Goal: Information Seeking & Learning: Find specific fact

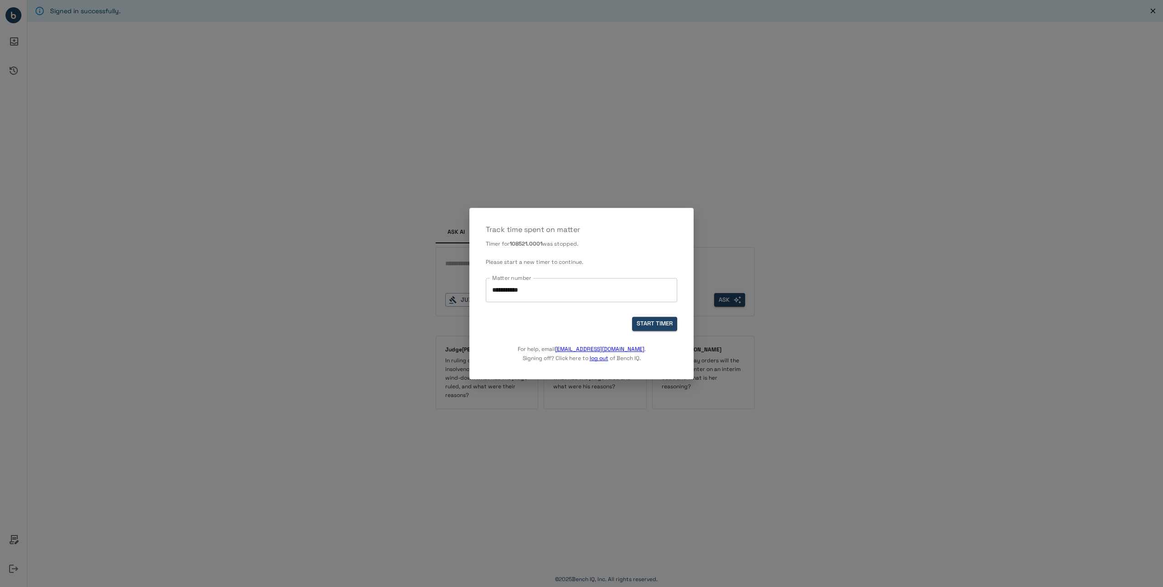
click at [532, 292] on input "**********" at bounding box center [581, 290] width 183 height 16
drag, startPoint x: 537, startPoint y: 292, endPoint x: 450, endPoint y: 288, distance: 87.2
click at [450, 288] on div "**********" at bounding box center [581, 293] width 1163 height 587
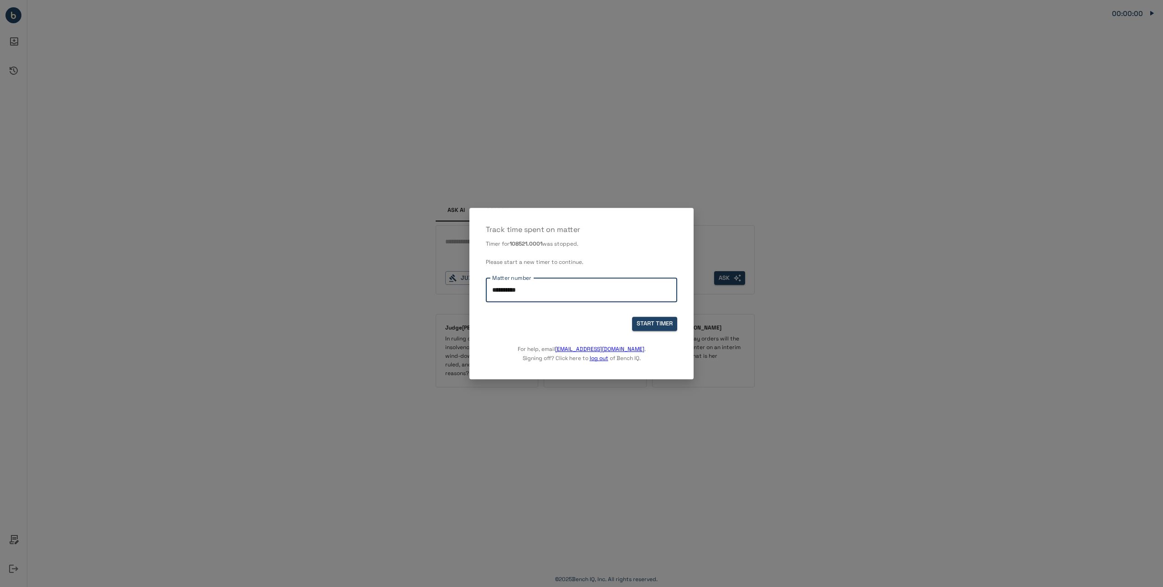
type input "**********"
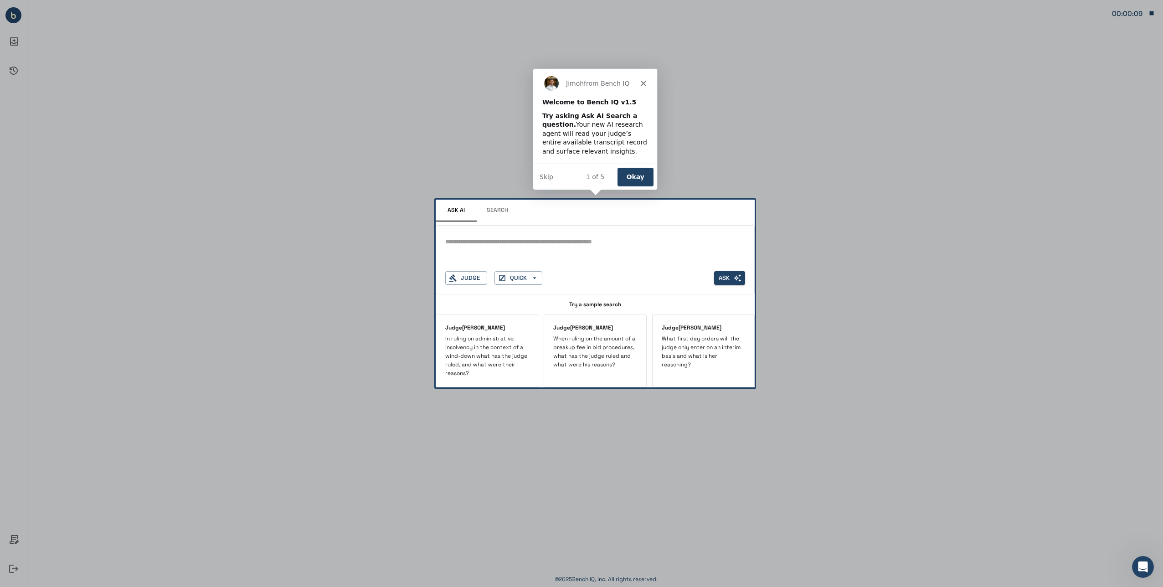
click at [645, 78] on div "[PERSON_NAME] from Bench IQ" at bounding box center [595, 82] width 124 height 29
click at [638, 176] on button "Okay" at bounding box center [635, 176] width 36 height 19
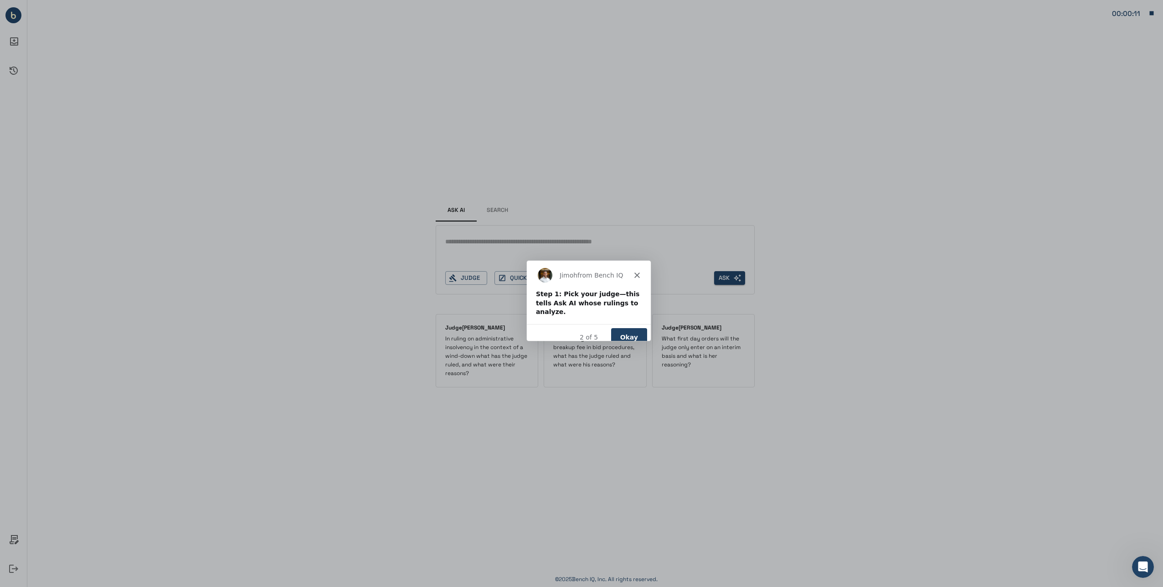
click at [623, 327] on button "Okay" at bounding box center [629, 336] width 36 height 19
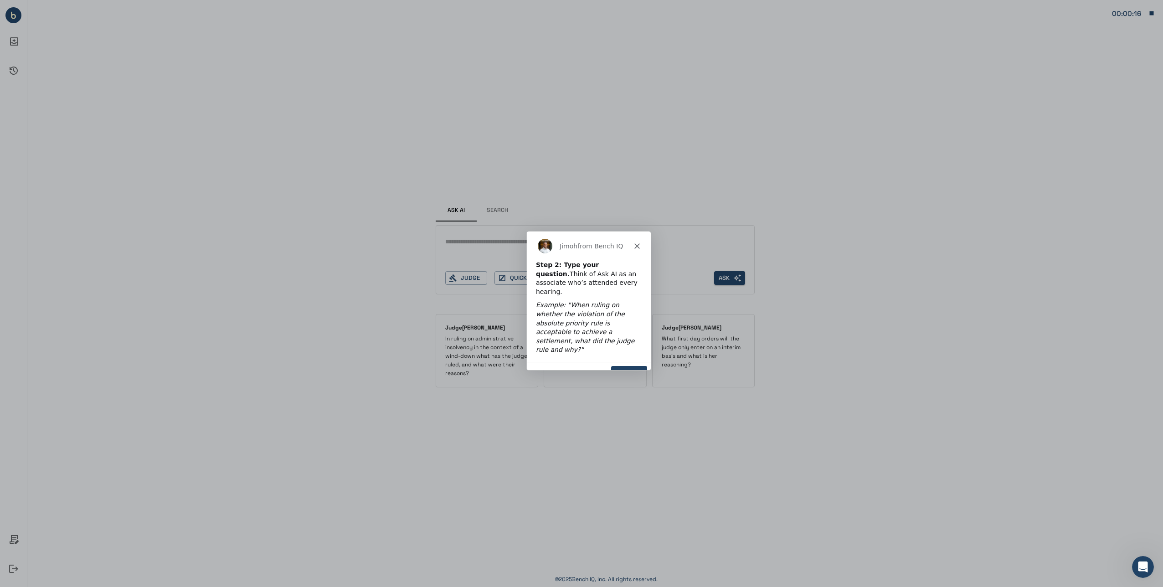
click at [631, 365] on button "Okay" at bounding box center [629, 374] width 36 height 19
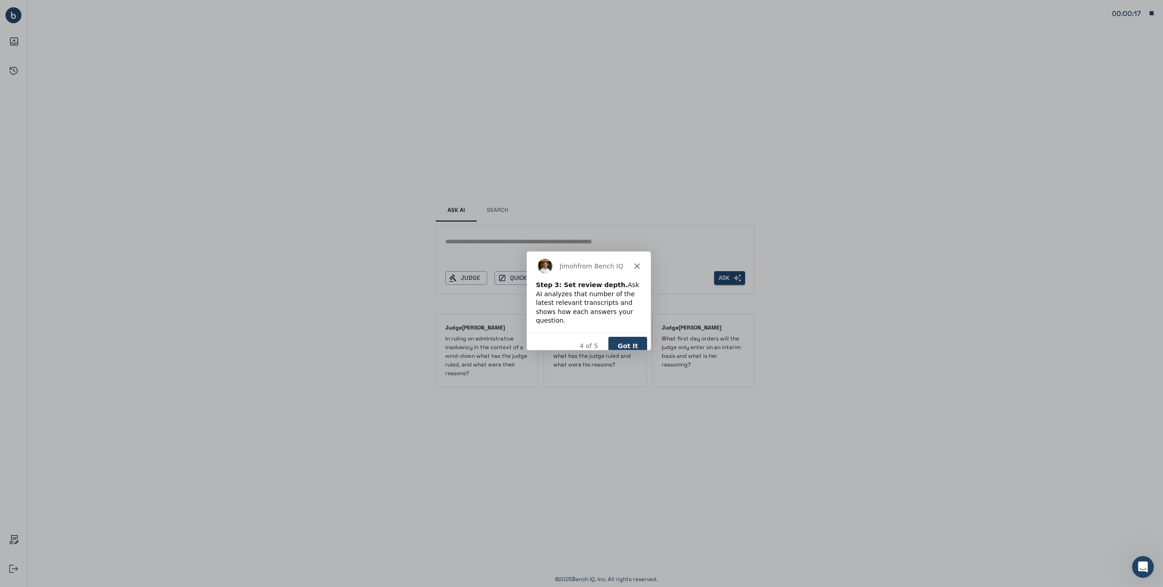
click at [629, 336] on button "Got It" at bounding box center [627, 345] width 39 height 19
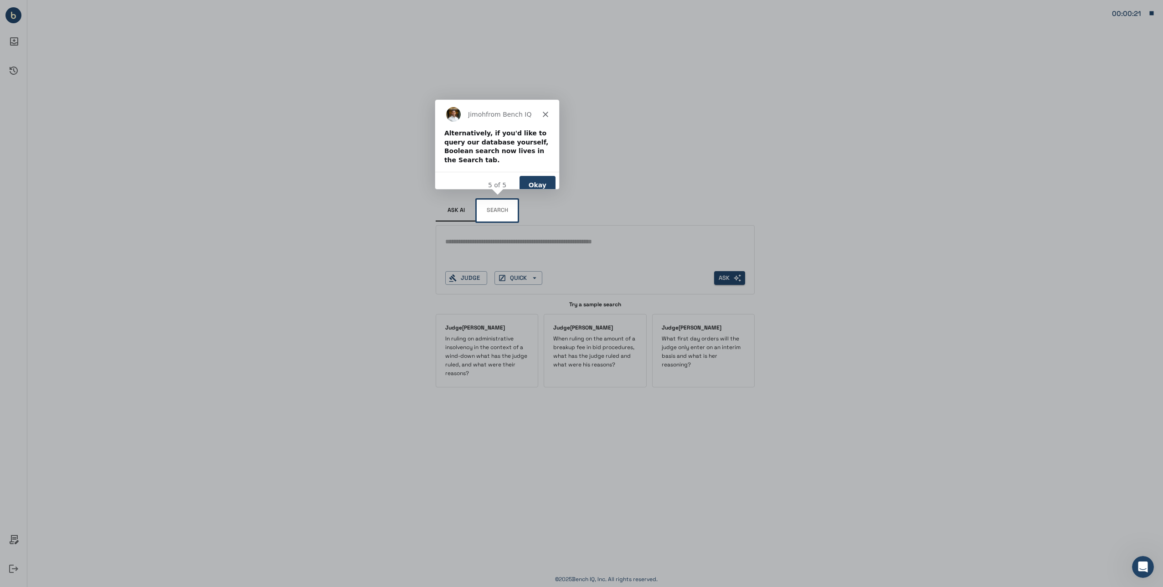
click at [538, 175] on button "Okay" at bounding box center [537, 184] width 36 height 19
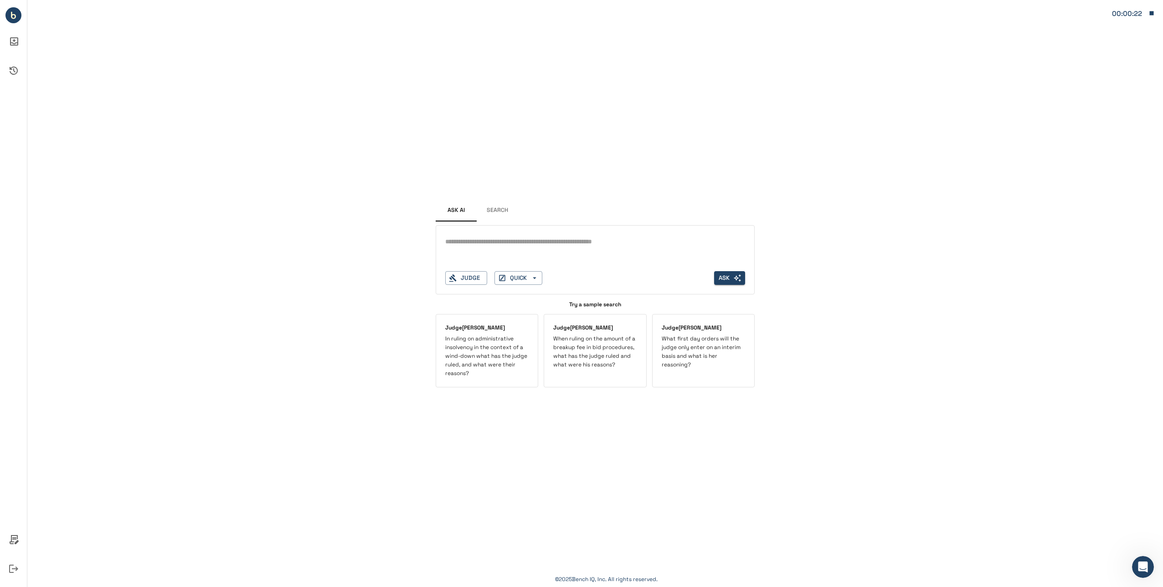
click at [504, 215] on button "Search" at bounding box center [497, 211] width 41 height 22
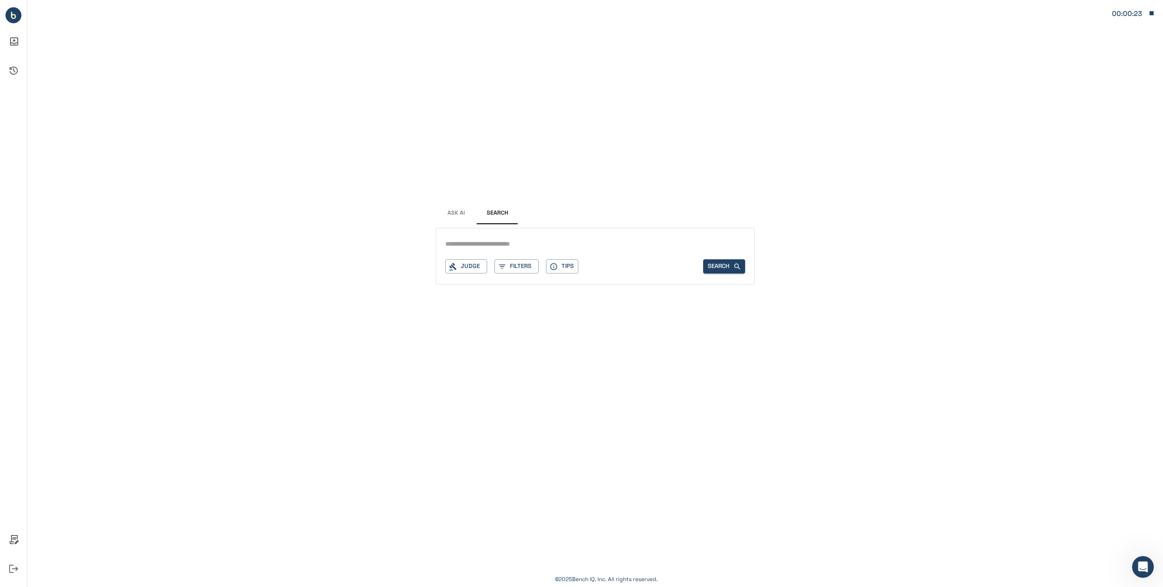
click at [505, 238] on input "text" at bounding box center [595, 243] width 300 height 13
drag, startPoint x: 495, startPoint y: 242, endPoint x: 512, endPoint y: 251, distance: 19.0
click at [498, 245] on input "**********" at bounding box center [595, 243] width 300 height 13
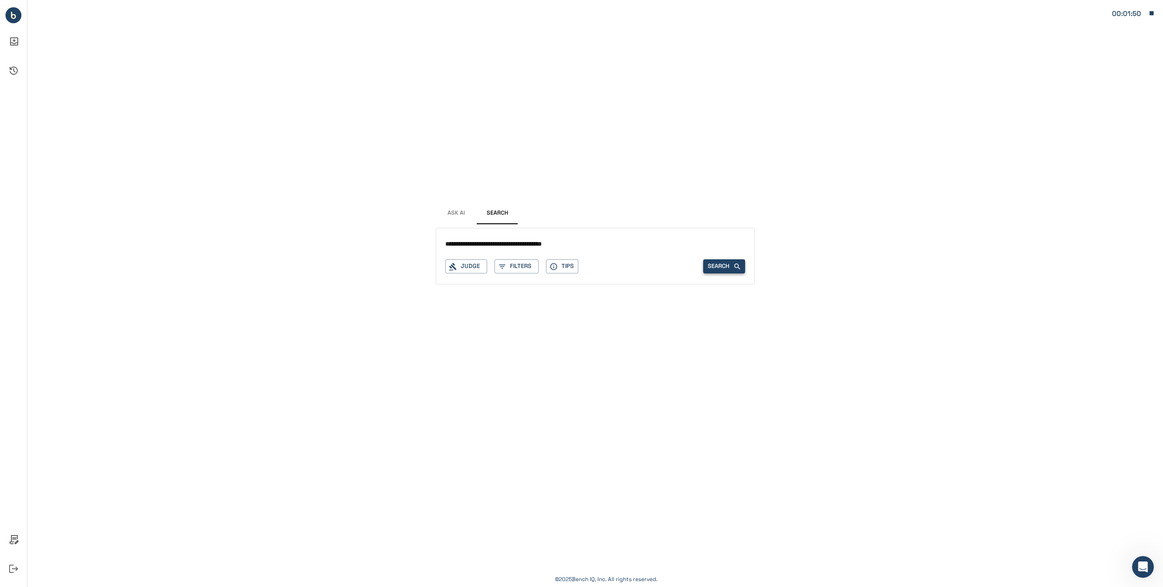
type input "**********"
click at [722, 263] on button "Search" at bounding box center [724, 266] width 42 height 14
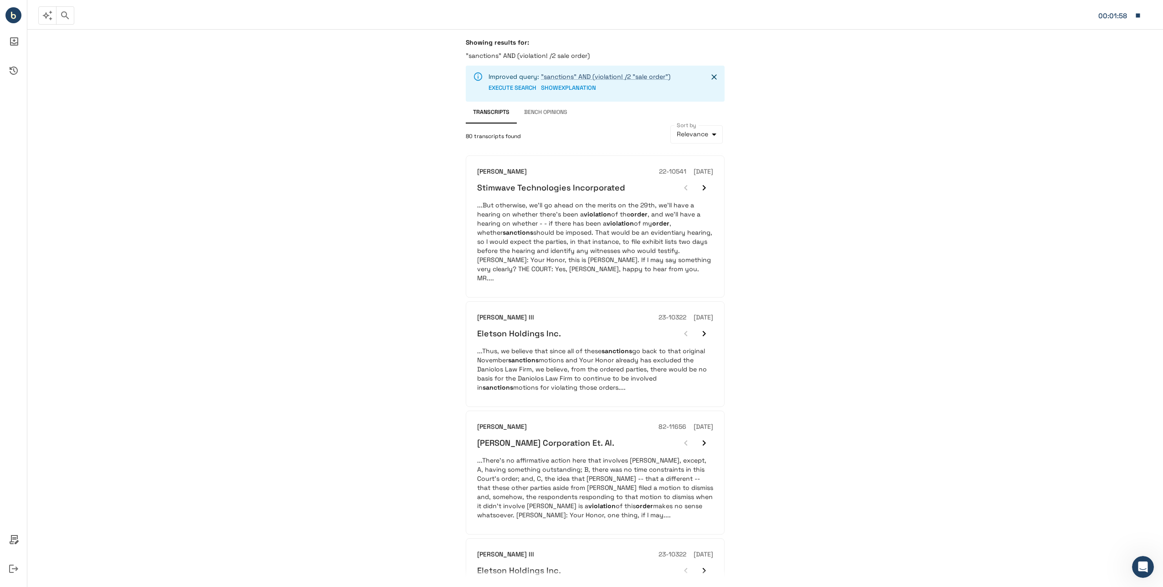
click at [539, 48] on div "Showing results for: "sanctions" AND (violation! /2 sale order)" at bounding box center [595, 51] width 259 height 27
click at [549, 54] on p ""sanctions" AND (violation! /2 sale order)" at bounding box center [595, 55] width 259 height 9
click at [568, 88] on button "SHOW EXPLANATION" at bounding box center [568, 88] width 55 height 14
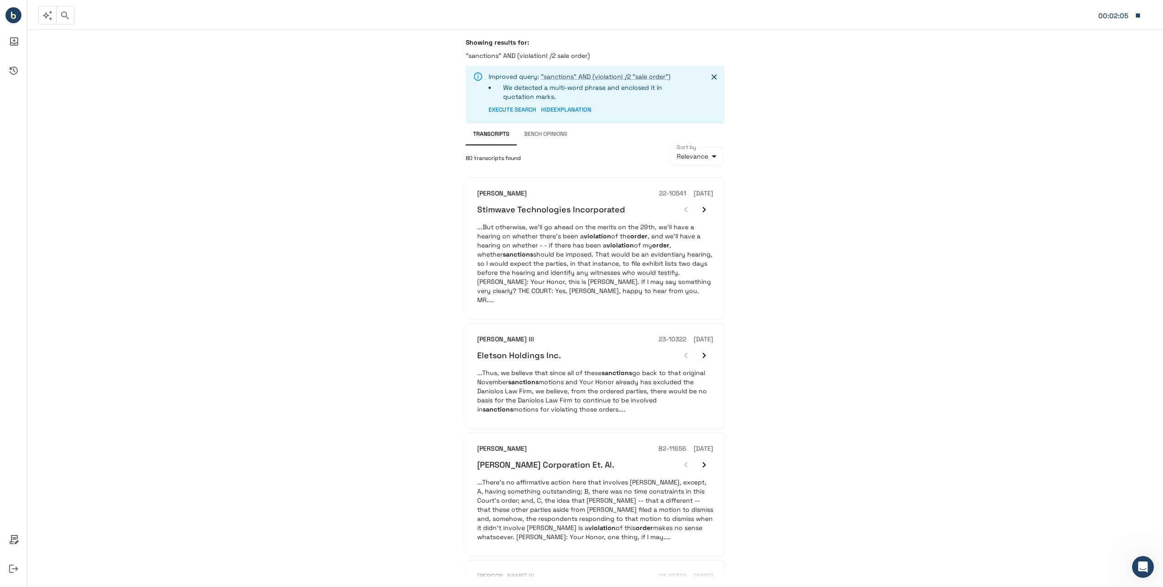
click at [529, 112] on button "EXECUTE SEARCH" at bounding box center [513, 110] width 48 height 14
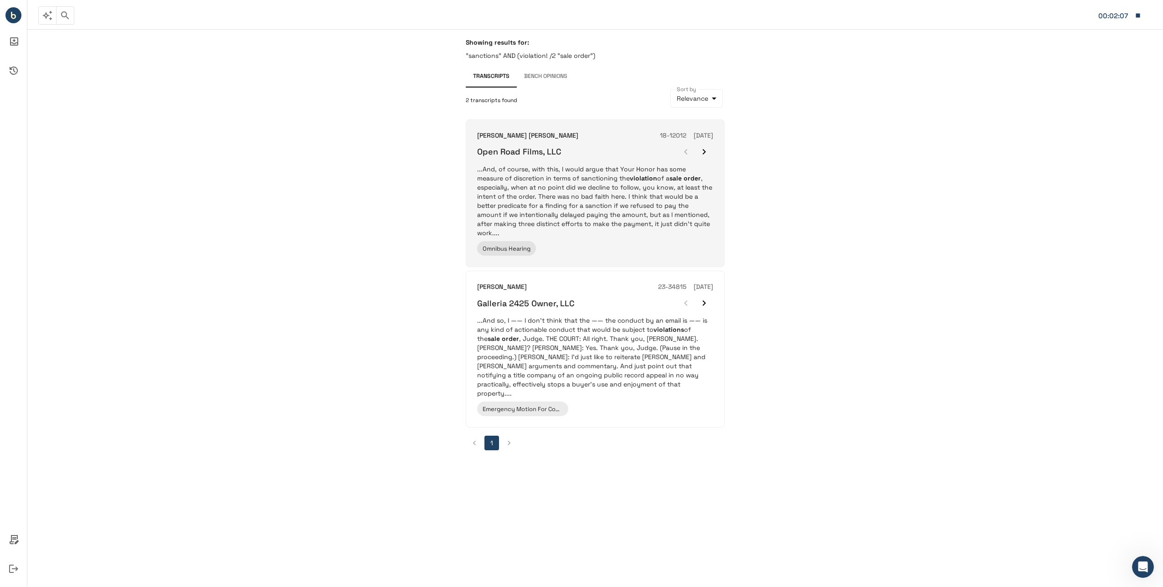
click at [517, 179] on p "...And, of course, with this, I would argue that Your Honor has some measure of…" at bounding box center [595, 201] width 236 height 73
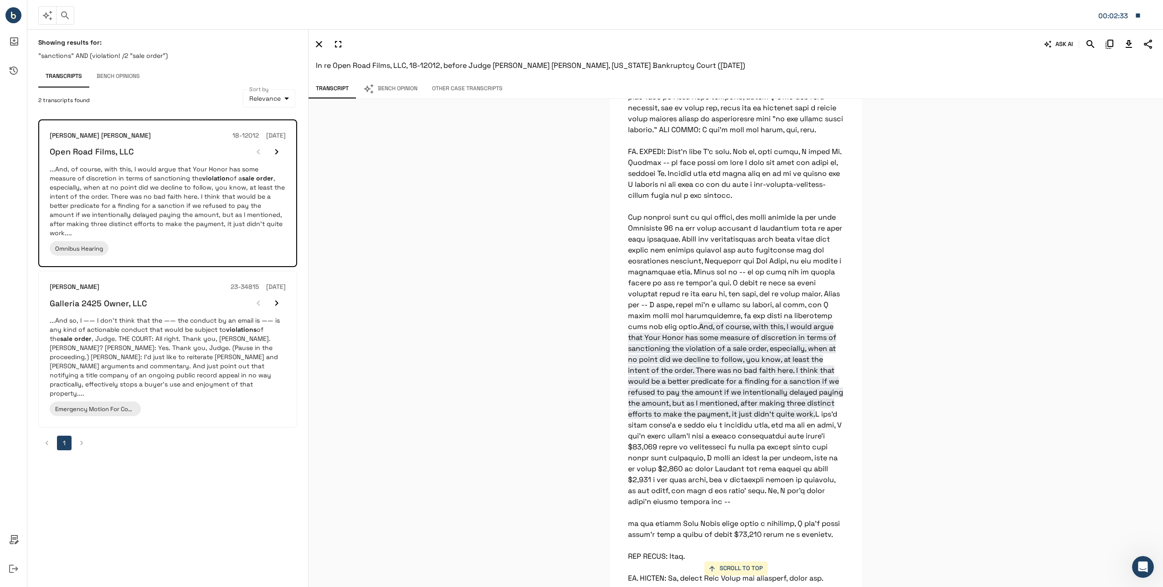
scroll to position [1370, 0]
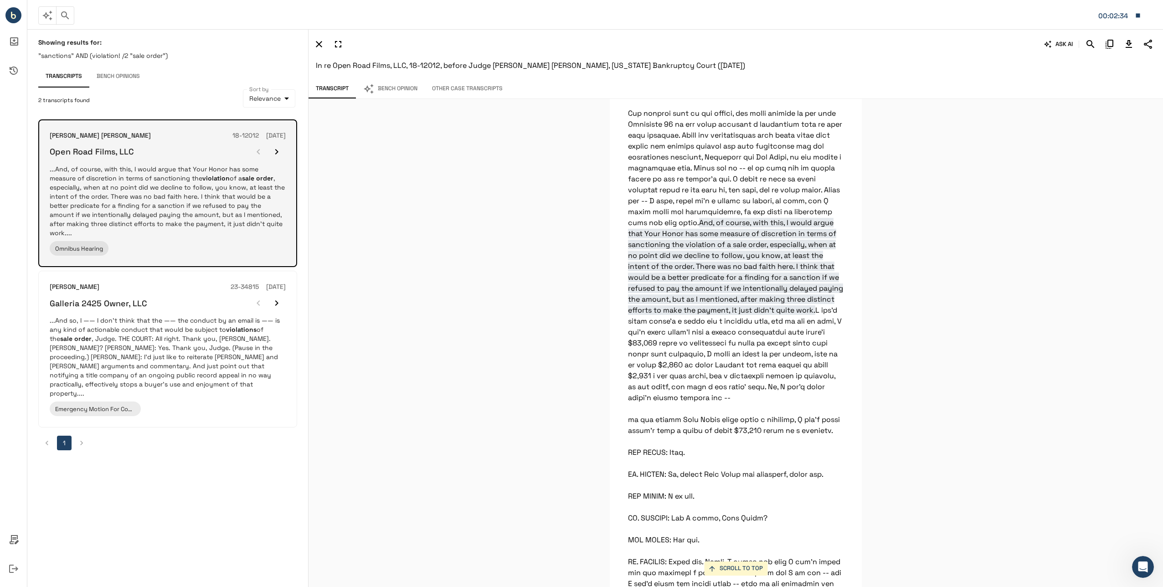
click at [280, 151] on icon "button" at bounding box center [276, 151] width 11 height 11
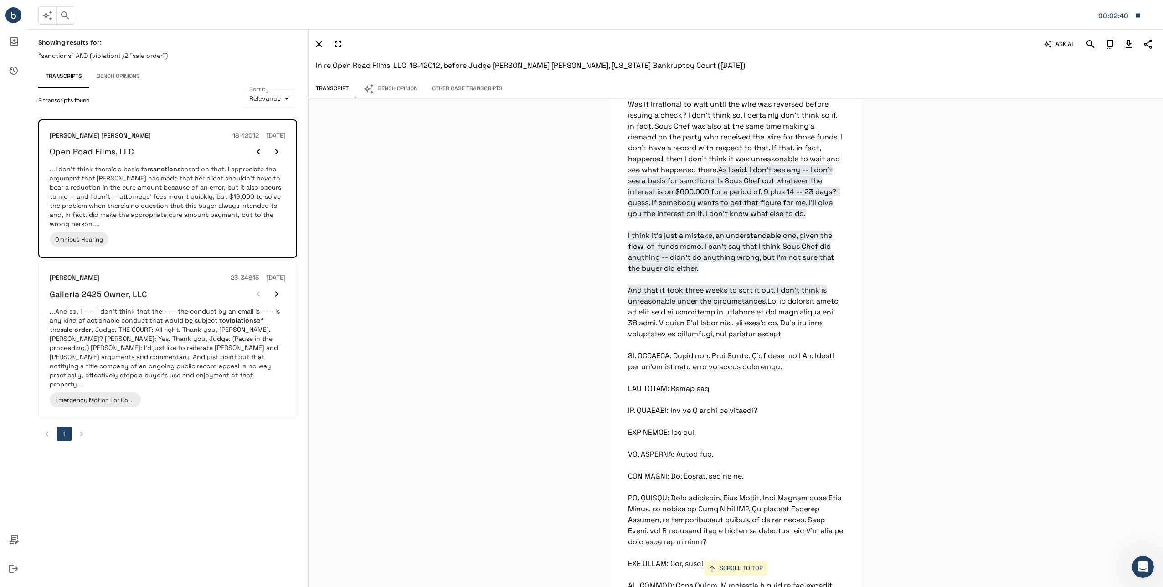
scroll to position [2366, 0]
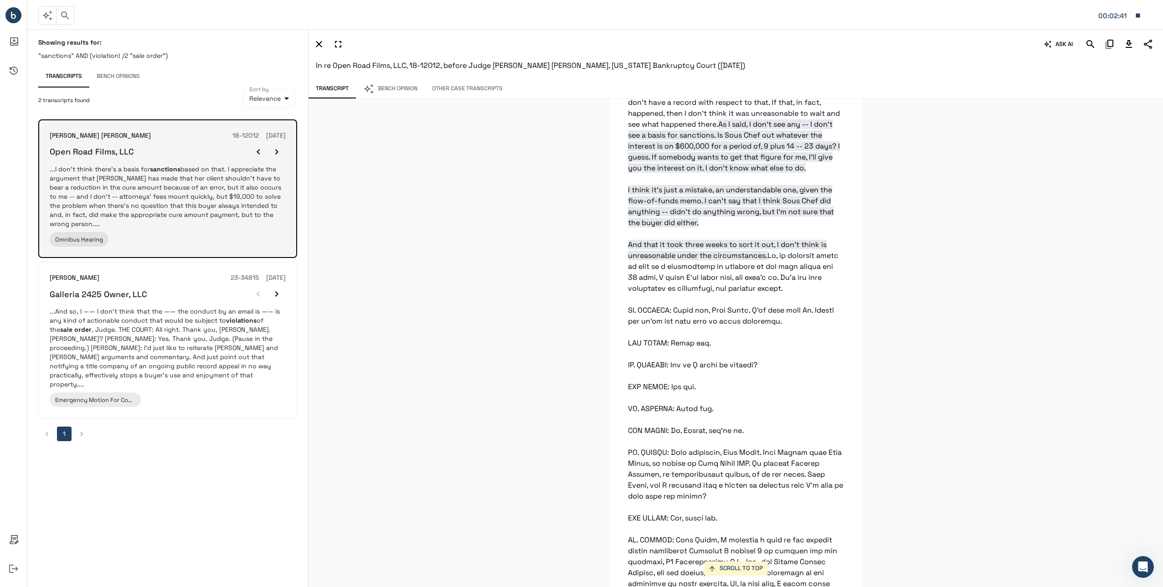
click at [280, 155] on icon "button" at bounding box center [276, 151] width 11 height 11
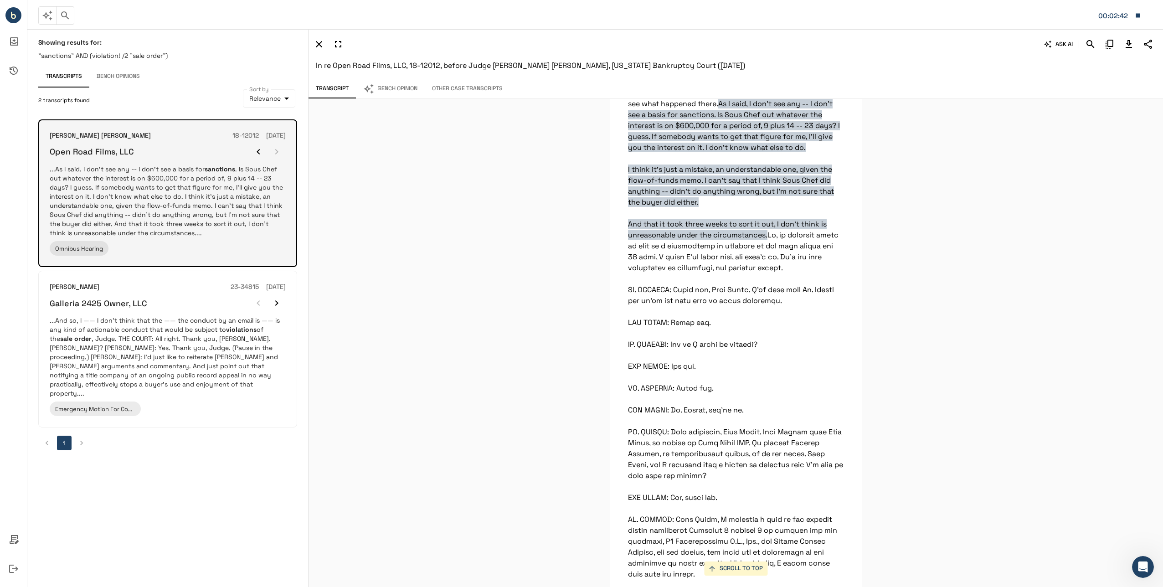
scroll to position [2387, 0]
click at [280, 155] on div at bounding box center [267, 152] width 36 height 18
click at [262, 155] on icon "button" at bounding box center [258, 151] width 11 height 11
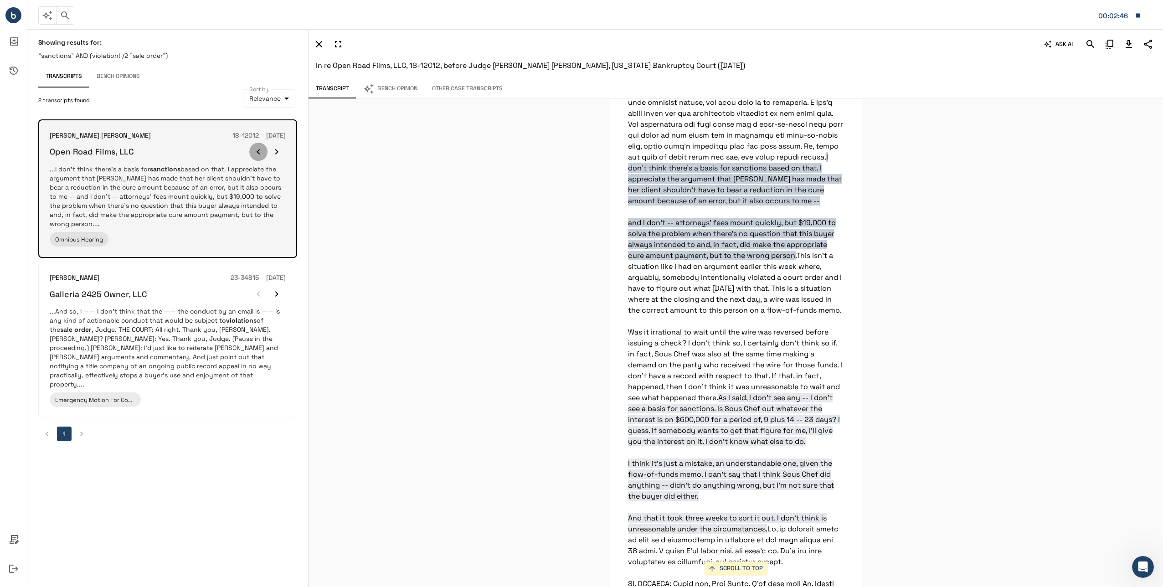
click at [262, 155] on icon "button" at bounding box center [258, 151] width 11 height 11
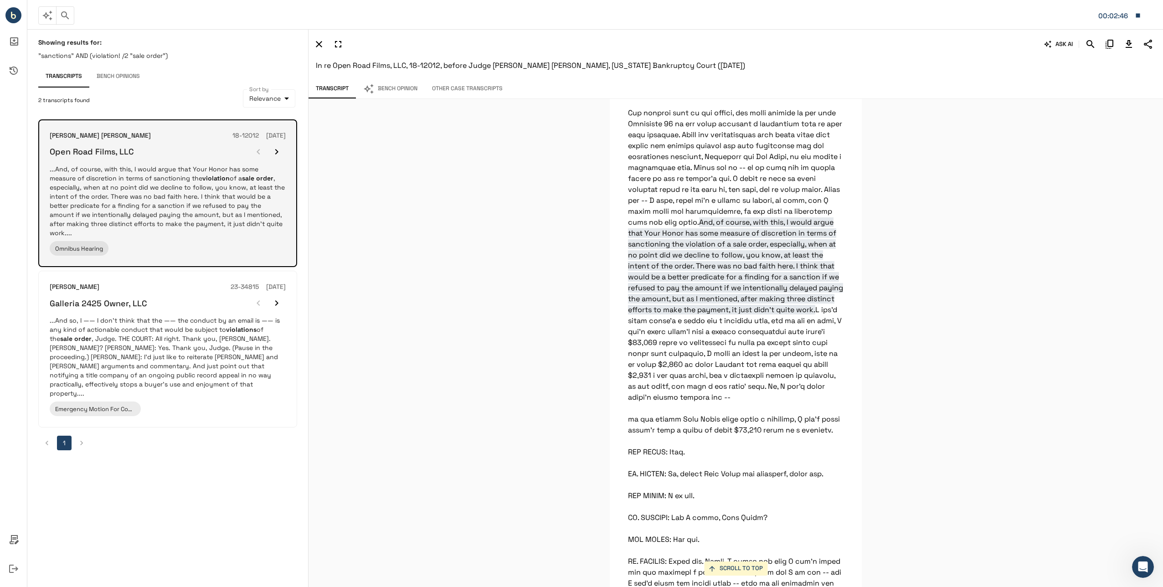
scroll to position [1370, 0]
click at [262, 155] on div at bounding box center [267, 152] width 36 height 18
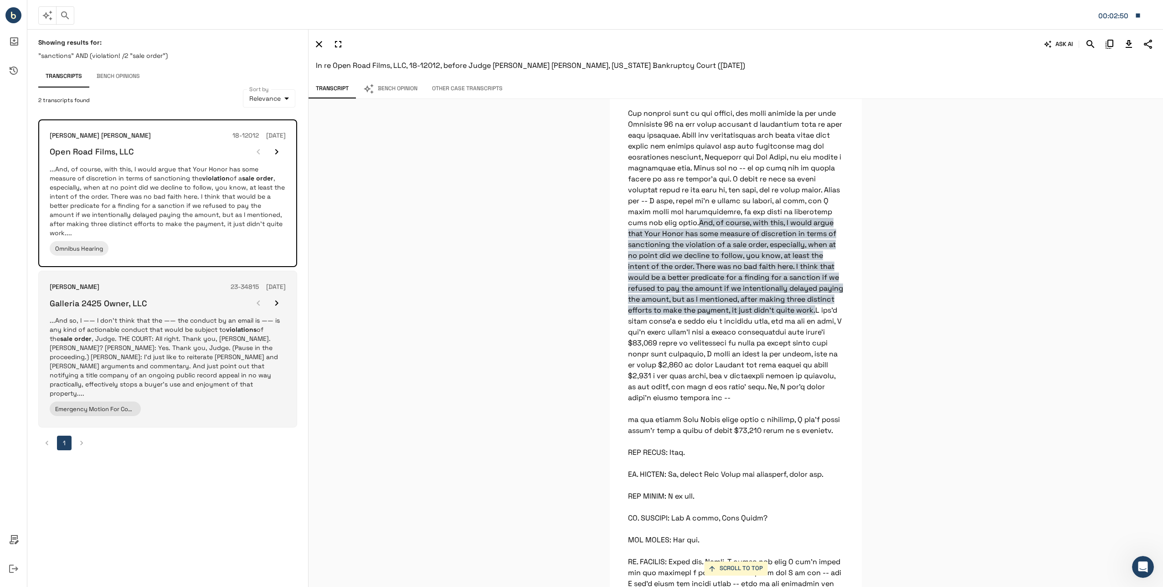
click at [232, 358] on p "...And so, I —— I don’t think that the —— the conduct by an email is —— is any …" at bounding box center [168, 357] width 236 height 82
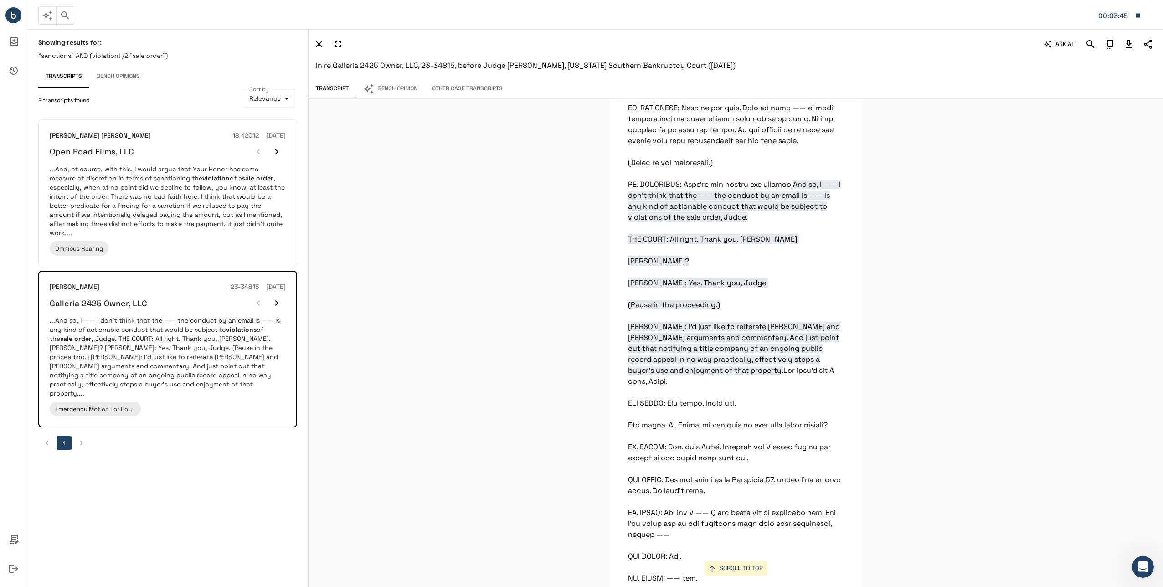
scroll to position [5381, 0]
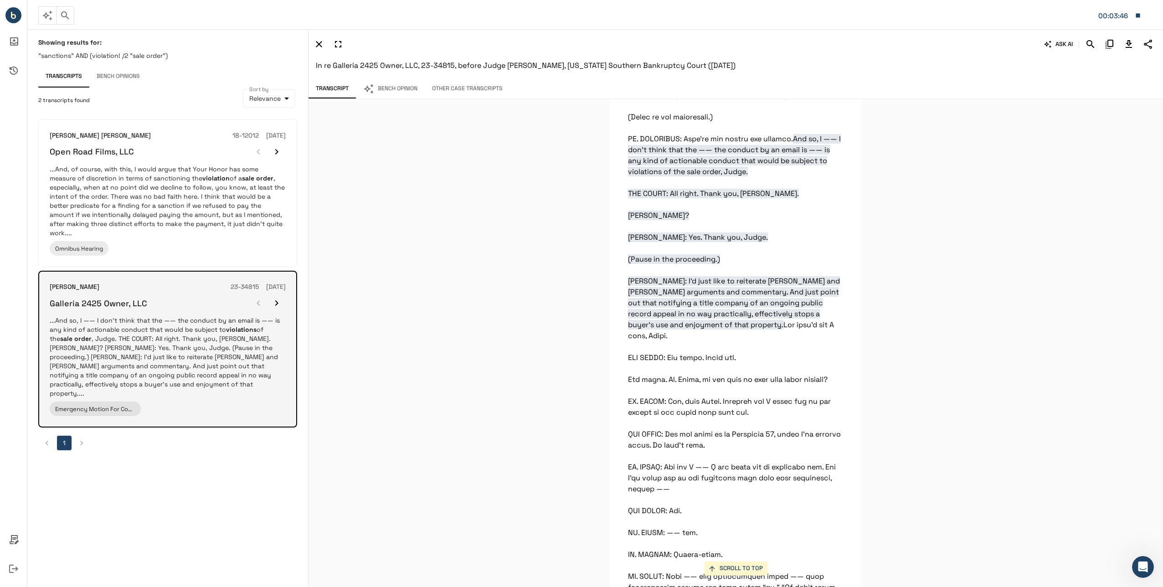
click at [277, 300] on icon "button" at bounding box center [276, 302] width 3 height 5
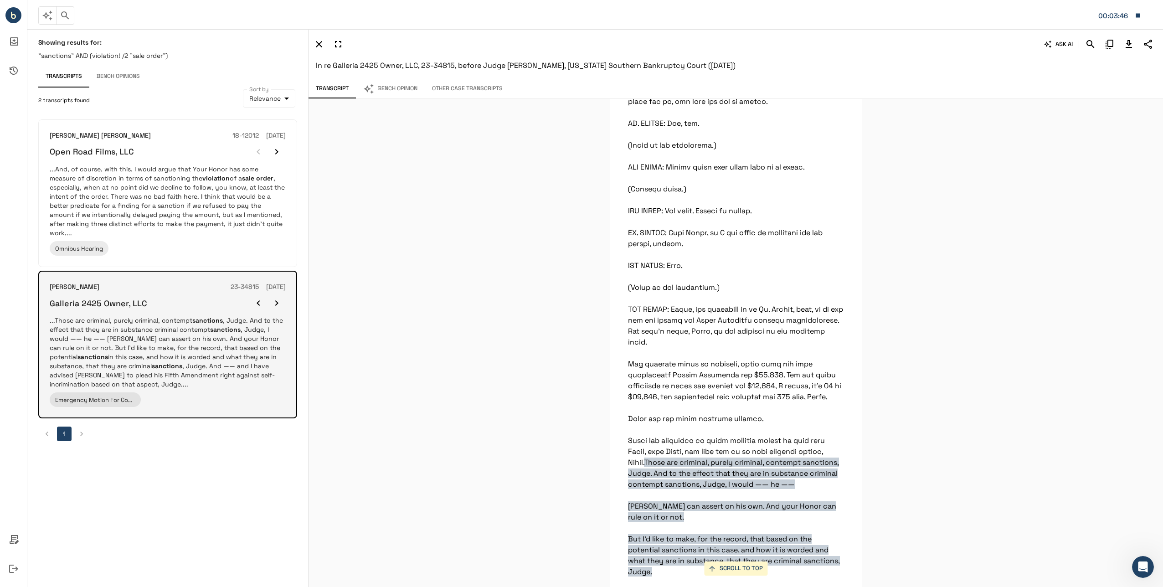
scroll to position [6583, 0]
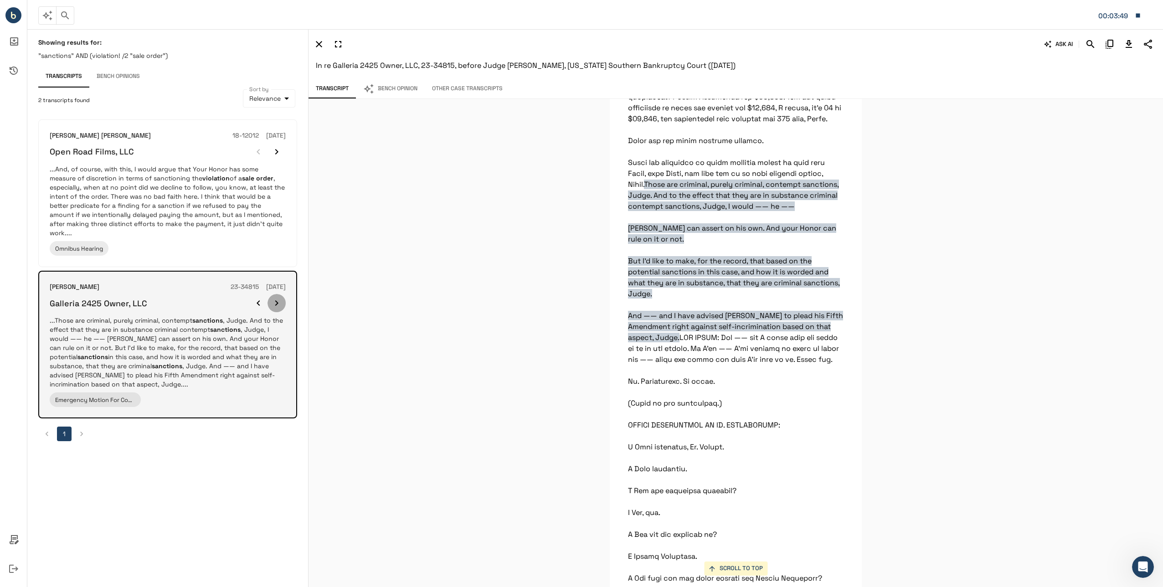
click at [277, 298] on icon "button" at bounding box center [276, 303] width 11 height 11
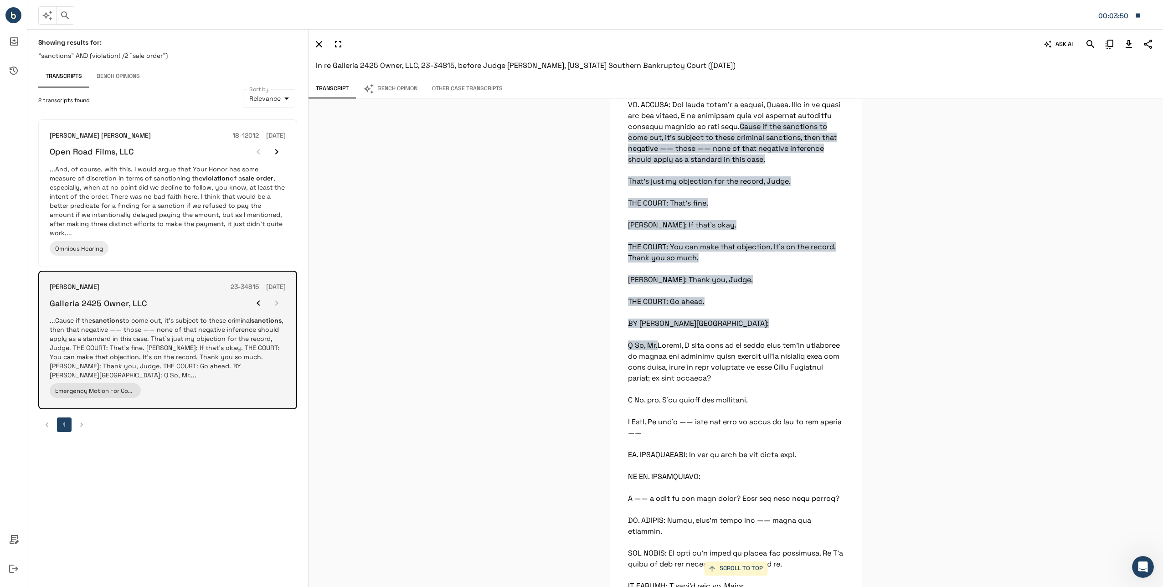
scroll to position [9651, 0]
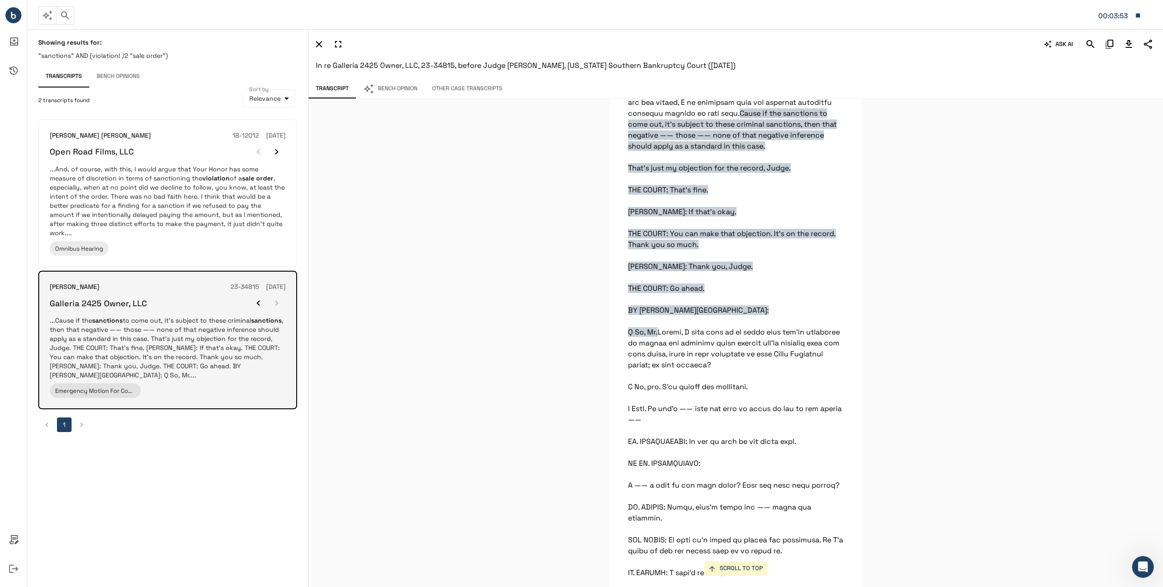
click at [277, 294] on div at bounding box center [267, 303] width 36 height 18
click at [278, 294] on div at bounding box center [267, 303] width 36 height 18
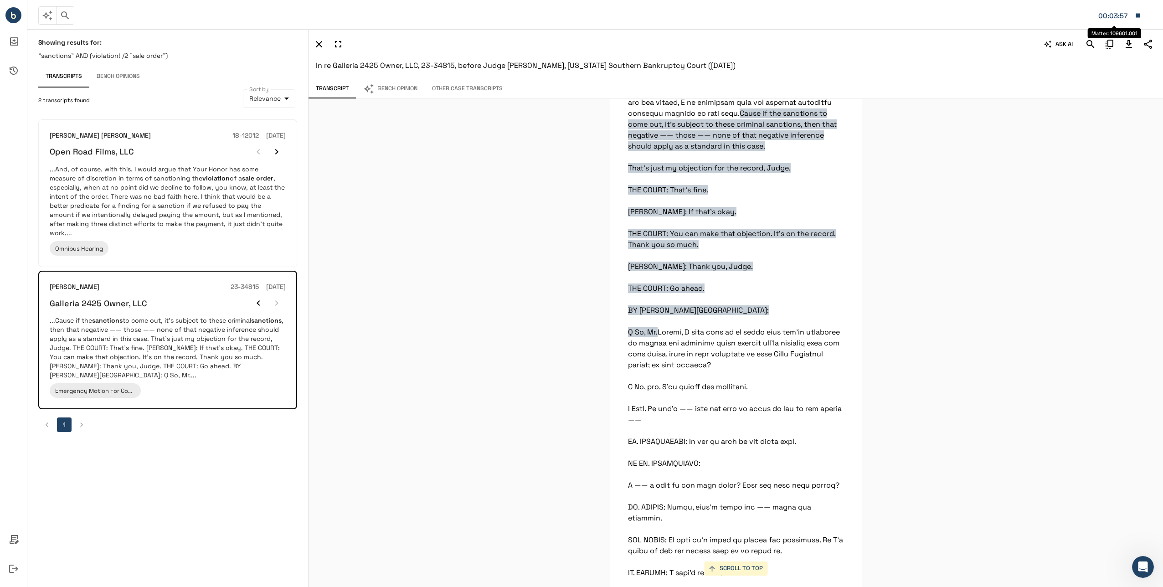
click at [1123, 15] on div "00:03:57" at bounding box center [1114, 16] width 32 height 12
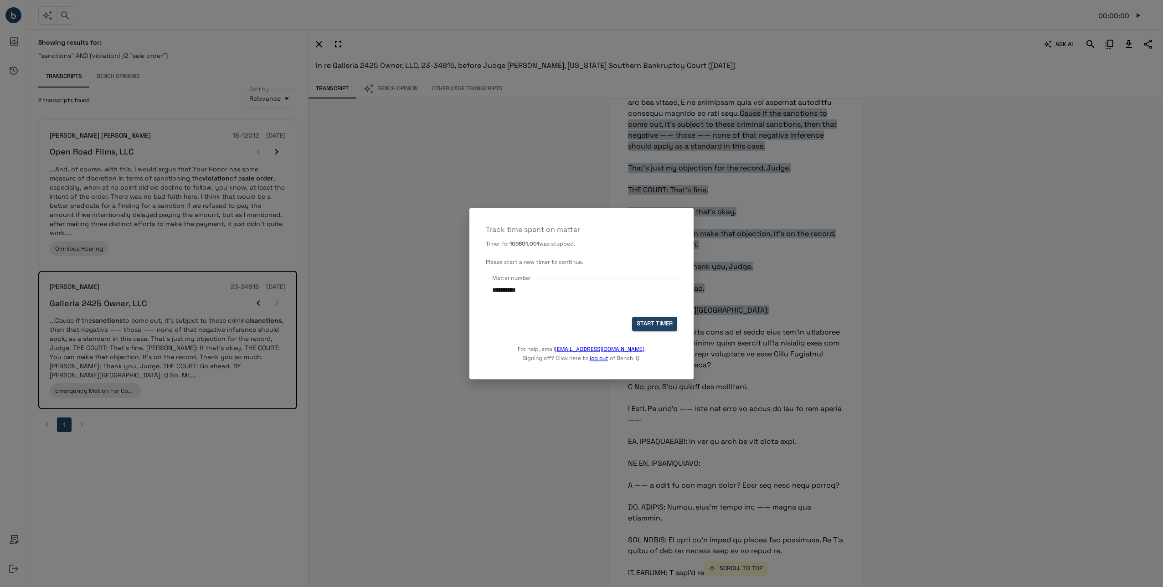
click at [992, 188] on div at bounding box center [581, 293] width 1163 height 587
click at [745, 228] on div at bounding box center [581, 293] width 1163 height 587
click at [464, 191] on div at bounding box center [581, 293] width 1163 height 587
click at [454, 204] on div at bounding box center [581, 293] width 1163 height 587
click at [601, 355] on link "log out" at bounding box center [599, 358] width 19 height 7
